Goal: Information Seeking & Learning: Learn about a topic

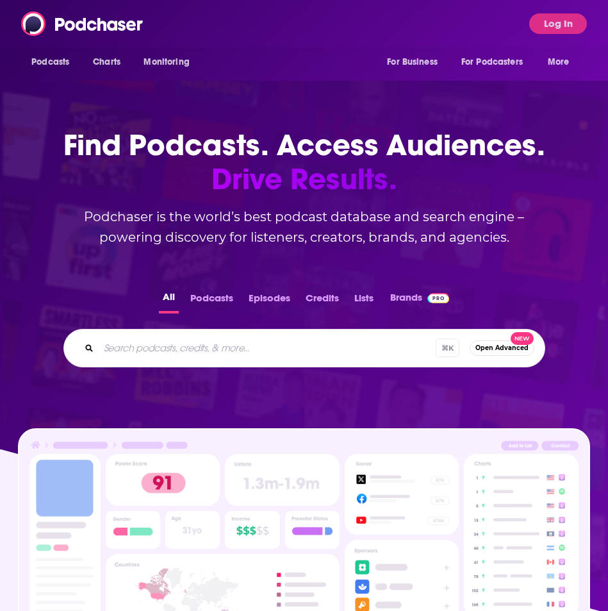
click at [309, 359] on div "⌘ K Open Advanced New" at bounding box center [304, 348] width 482 height 38
click at [311, 352] on input "Search podcasts, credits, & more..." at bounding box center [284, 348] width 371 height 21
type input "s"
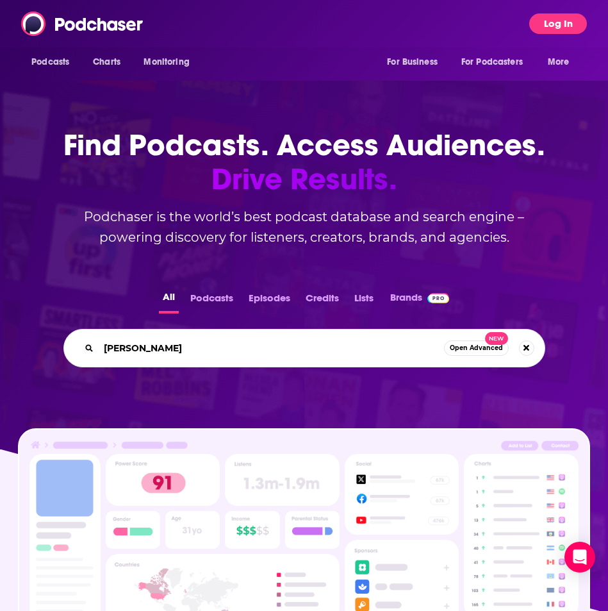
type input "[PERSON_NAME]"
click at [563, 29] on button "Log In" at bounding box center [558, 23] width 58 height 21
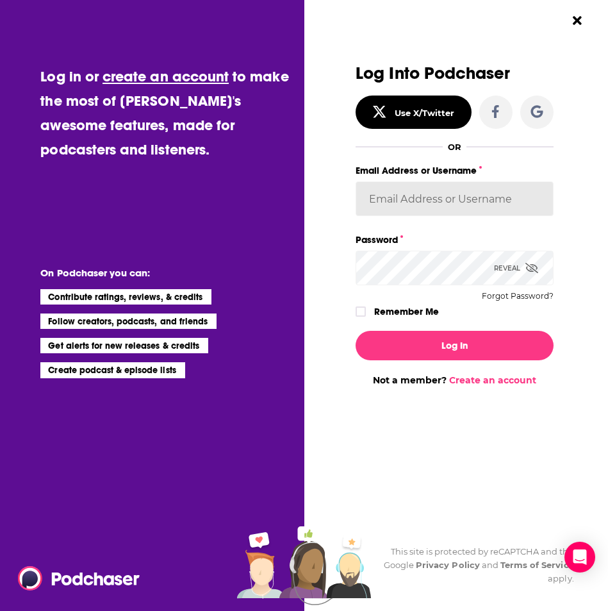
click at [440, 204] on input "Email Address or Username" at bounding box center [454, 198] width 197 height 35
type input "cozyearthaudio"
click at [365, 310] on label "Dialog" at bounding box center [361, 311] width 10 height 10
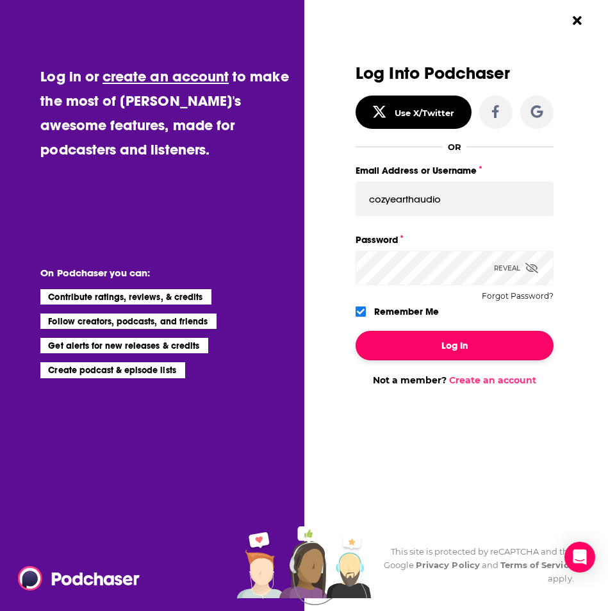
click at [390, 338] on button "Log In" at bounding box center [454, 345] width 197 height 29
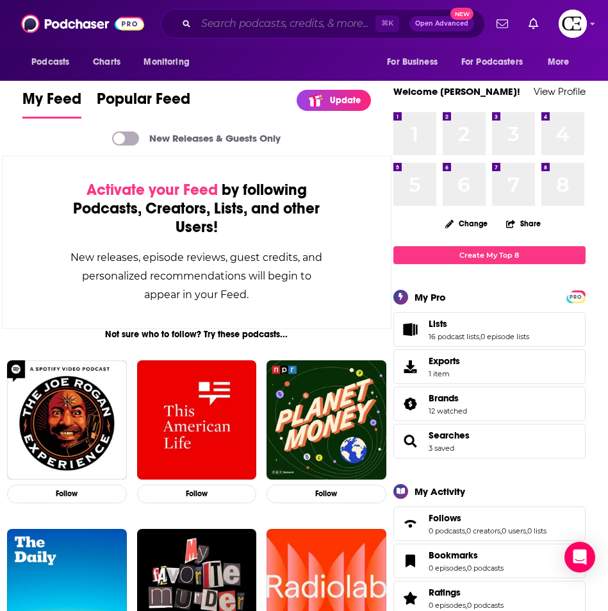
click at [282, 24] on input "Search podcasts, credits, & more..." at bounding box center [285, 23] width 179 height 21
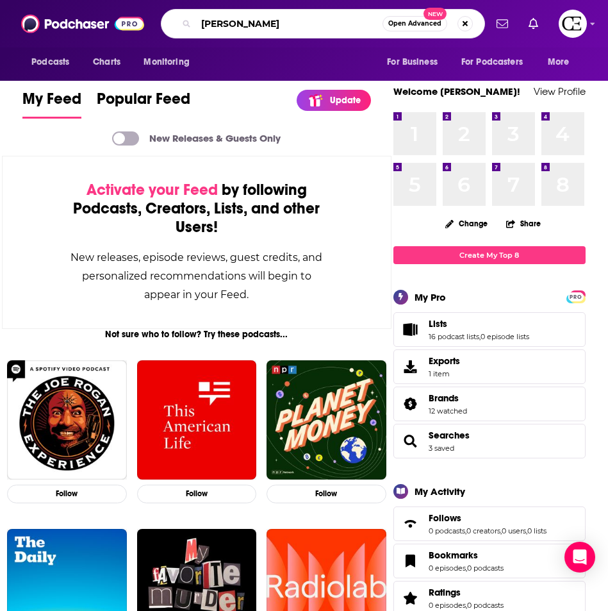
type input "[PERSON_NAME]"
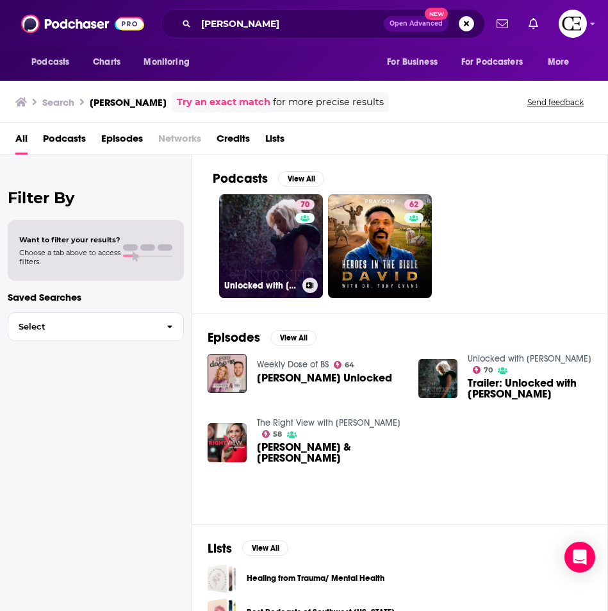
click at [265, 242] on link "70 Unlocked with [PERSON_NAME]" at bounding box center [271, 246] width 104 height 104
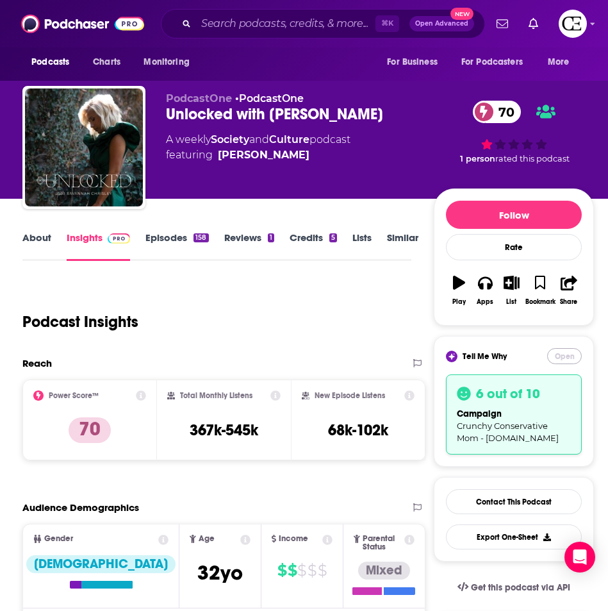
click at [561, 358] on button "Open" at bounding box center [564, 356] width 35 height 16
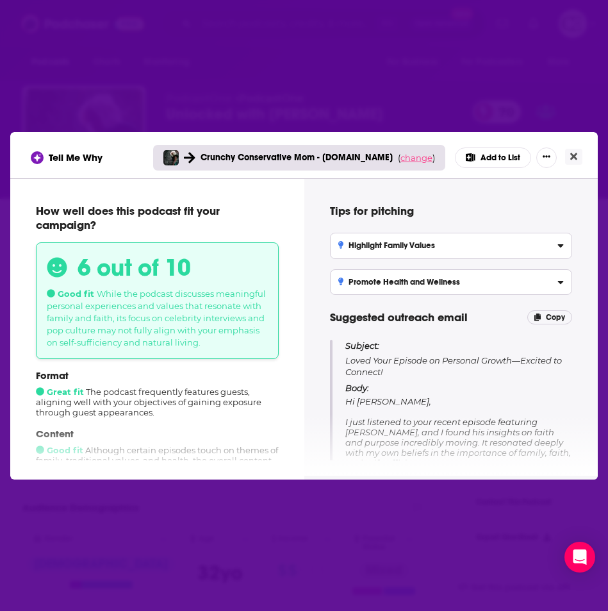
click at [404, 157] on span "change" at bounding box center [416, 157] width 32 height 10
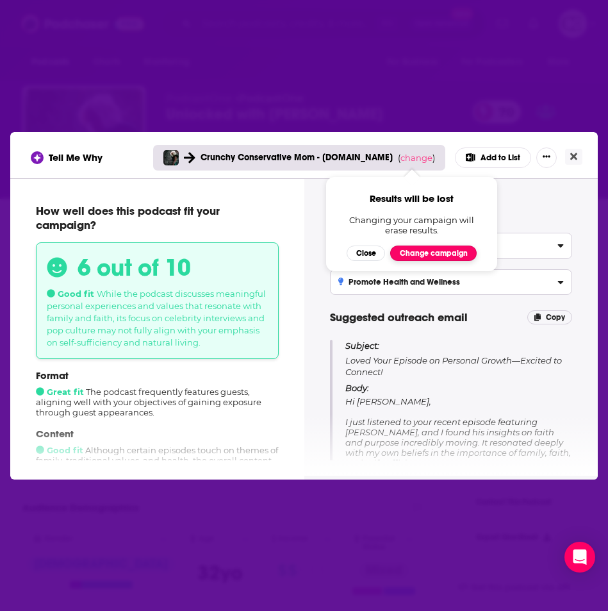
click at [431, 252] on button "Change campaign" at bounding box center [433, 252] width 86 height 15
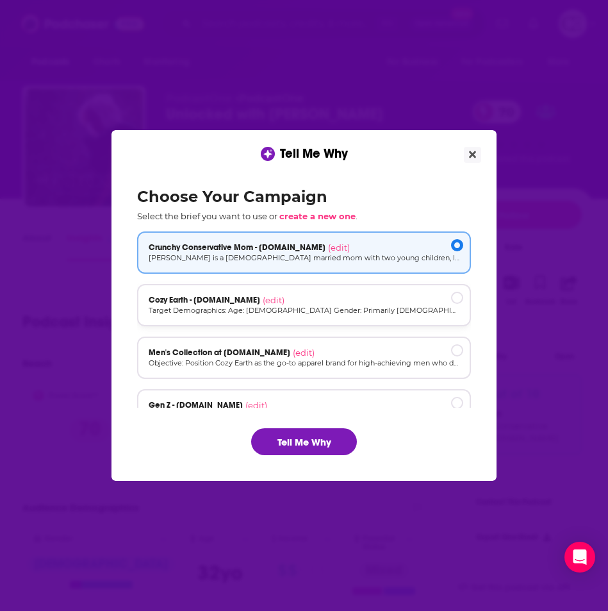
click at [312, 297] on div "Cozy Earth - [DOMAIN_NAME] (edit)" at bounding box center [304, 300] width 311 height 10
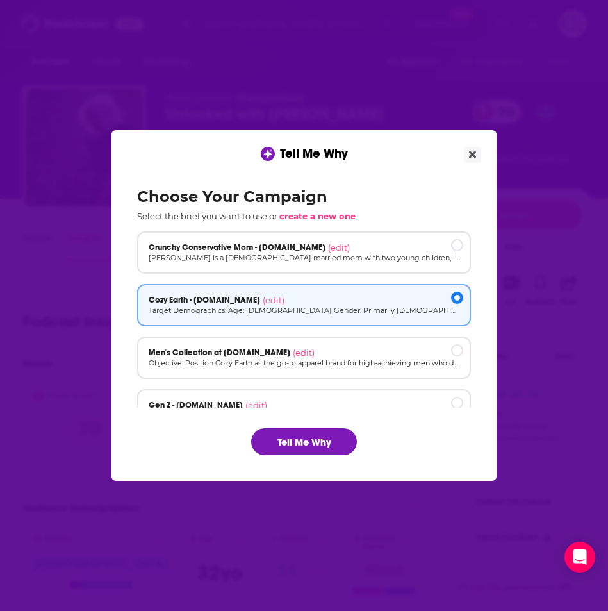
click at [314, 447] on button "Tell Me Why" at bounding box center [304, 441] width 106 height 27
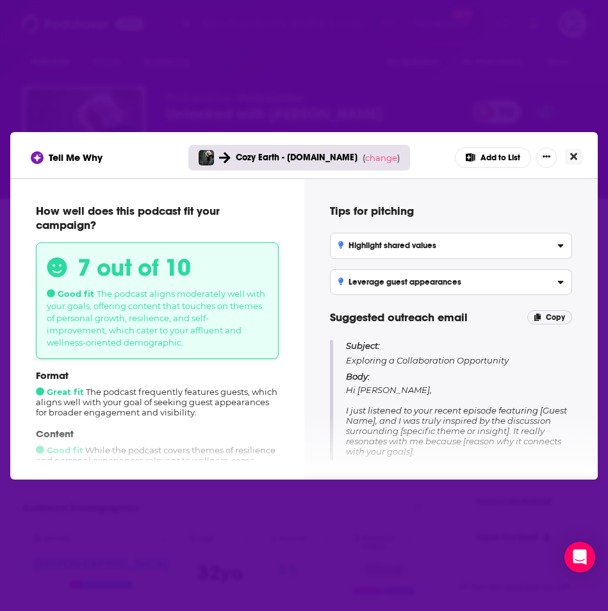
click at [575, 157] on icon "Close" at bounding box center [573, 155] width 7 height 7
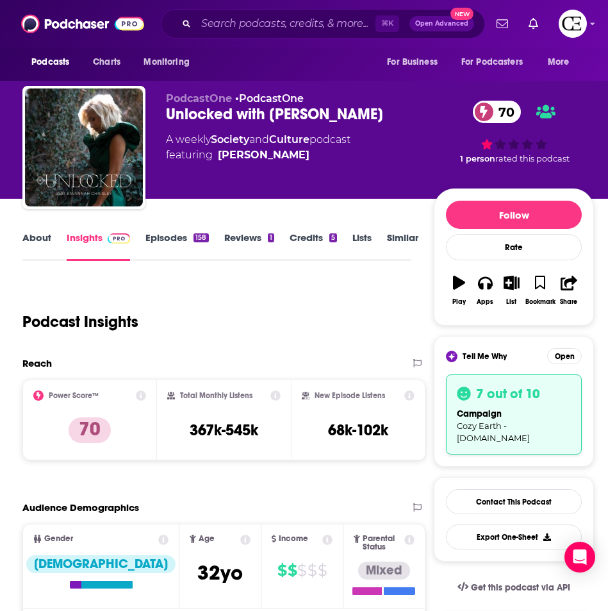
click at [488, 145] on div "70 1 person rated this podcast" at bounding box center [514, 131] width 160 height 79
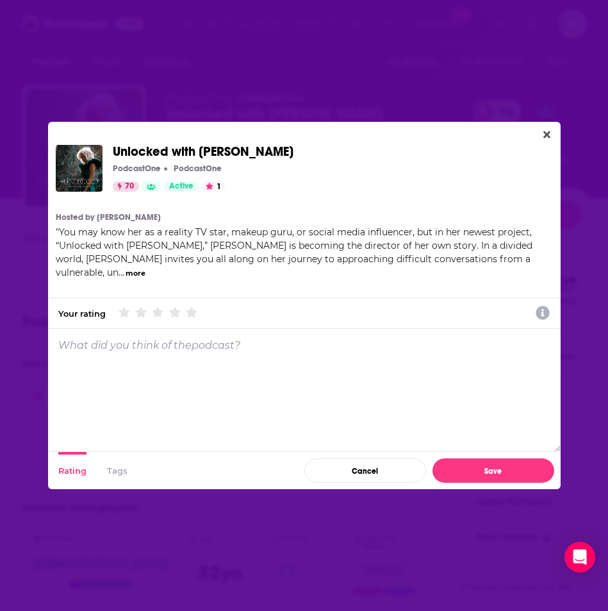
click at [489, 158] on span "Unlocked with [PERSON_NAME]" at bounding box center [328, 152] width 430 height 14
drag, startPoint x: 212, startPoint y: 188, endPoint x: 245, endPoint y: 186, distance: 33.3
click at [212, 188] on icon "Dialog" at bounding box center [210, 186] width 8 height 7
drag, startPoint x: 555, startPoint y: 136, endPoint x: 547, endPoint y: 136, distance: 8.3
click at [553, 136] on div "Unlocked with [PERSON_NAME] PodcastOne PodcastOne 70 Active 1 Categories Societ…" at bounding box center [304, 305] width 513 height 367
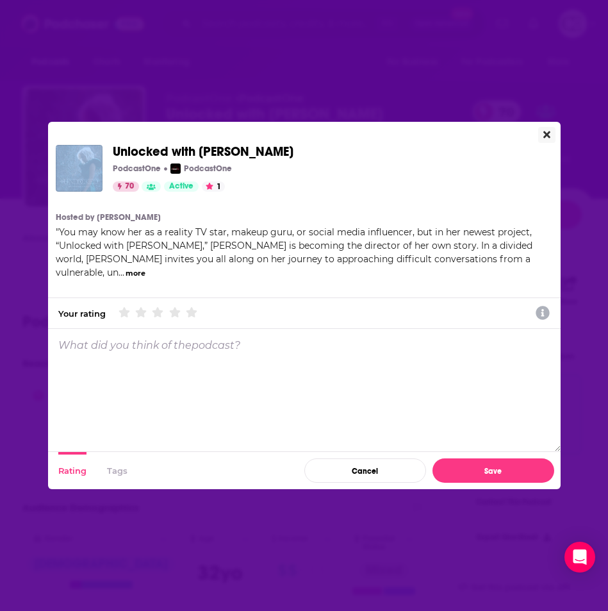
click at [546, 136] on icon "Close" at bounding box center [546, 134] width 7 height 10
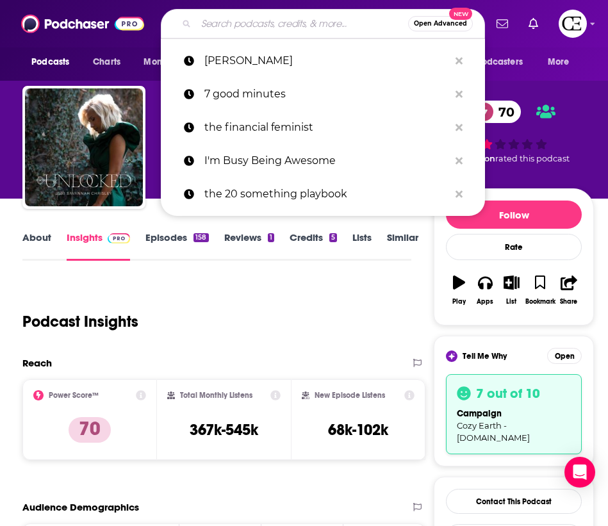
click at [271, 24] on input "Search podcasts, credits, & more..." at bounding box center [302, 23] width 212 height 21
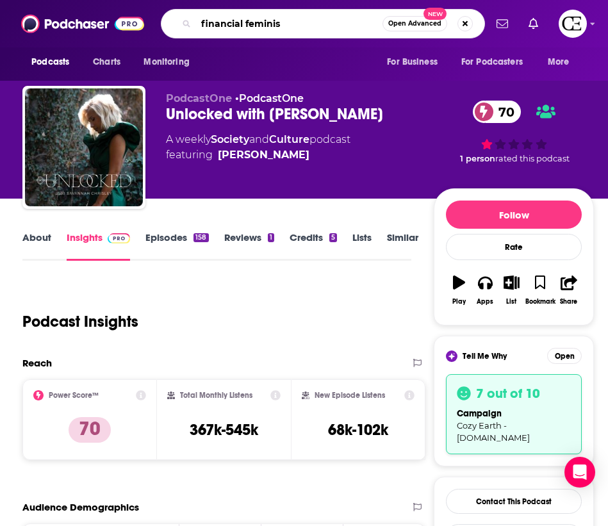
type input "financial feminist"
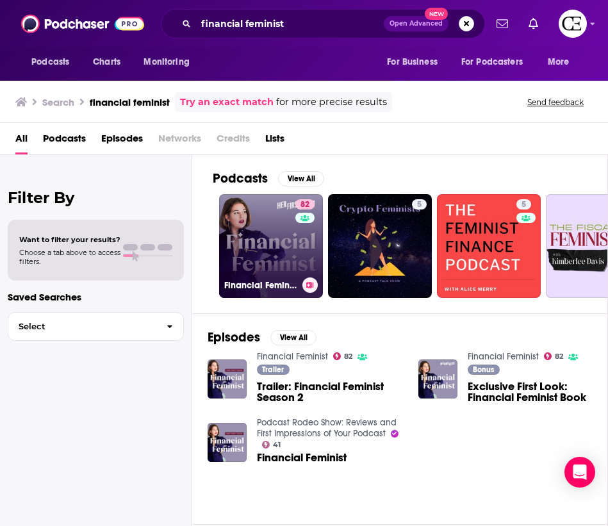
click at [279, 249] on link "82 Financial Feminist" at bounding box center [271, 246] width 104 height 104
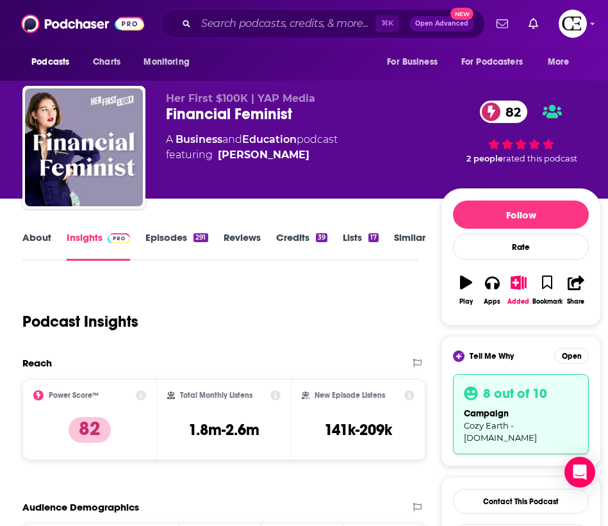
scroll to position [3, 0]
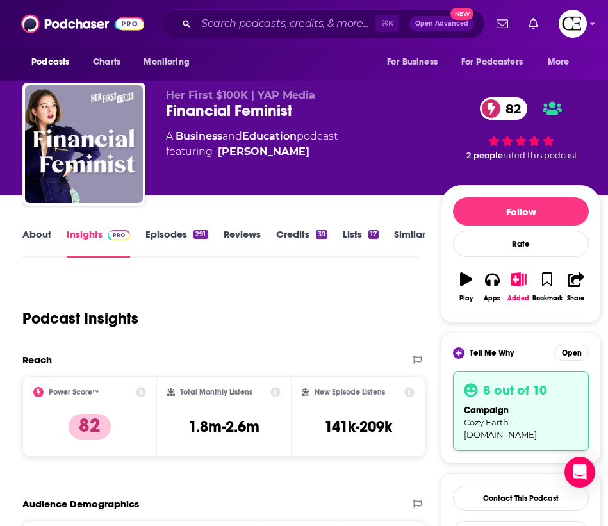
click at [176, 240] on link "Episodes 291" at bounding box center [176, 242] width 62 height 29
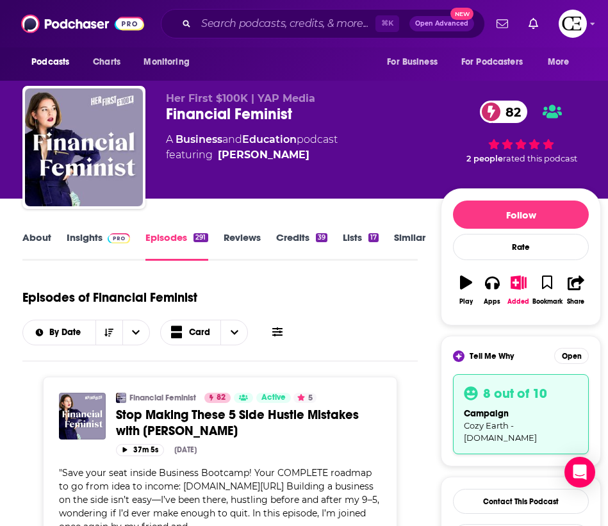
click at [46, 244] on link "About" at bounding box center [36, 245] width 29 height 29
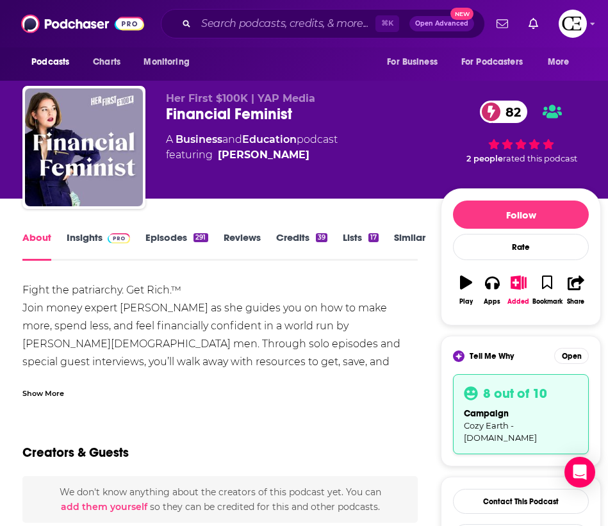
click at [94, 242] on link "Insights" at bounding box center [98, 245] width 63 height 29
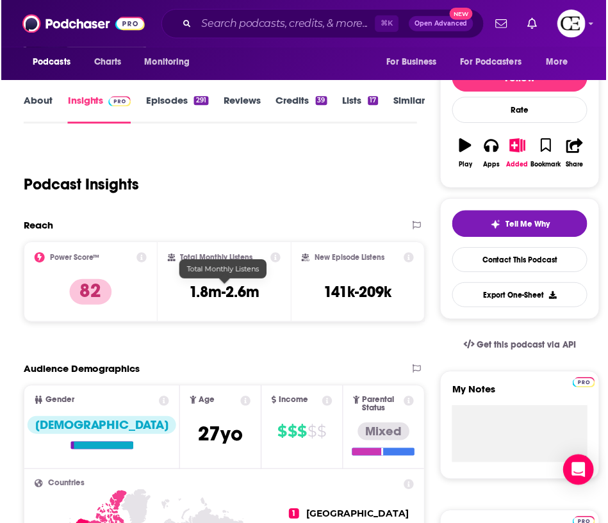
scroll to position [138, 0]
